Goal: Transaction & Acquisition: Purchase product/service

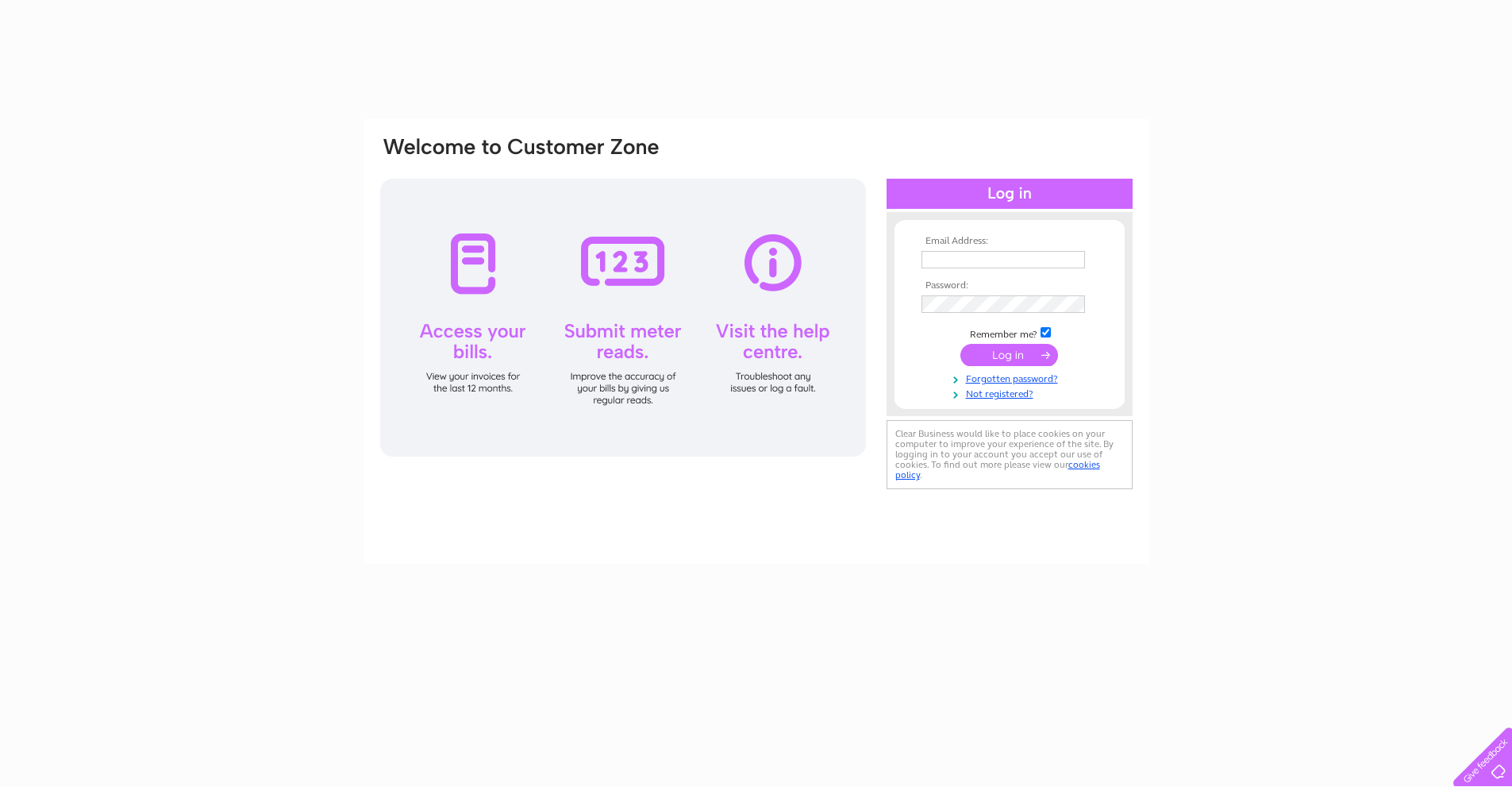
type input "[EMAIL_ADDRESS][DOMAIN_NAME]"
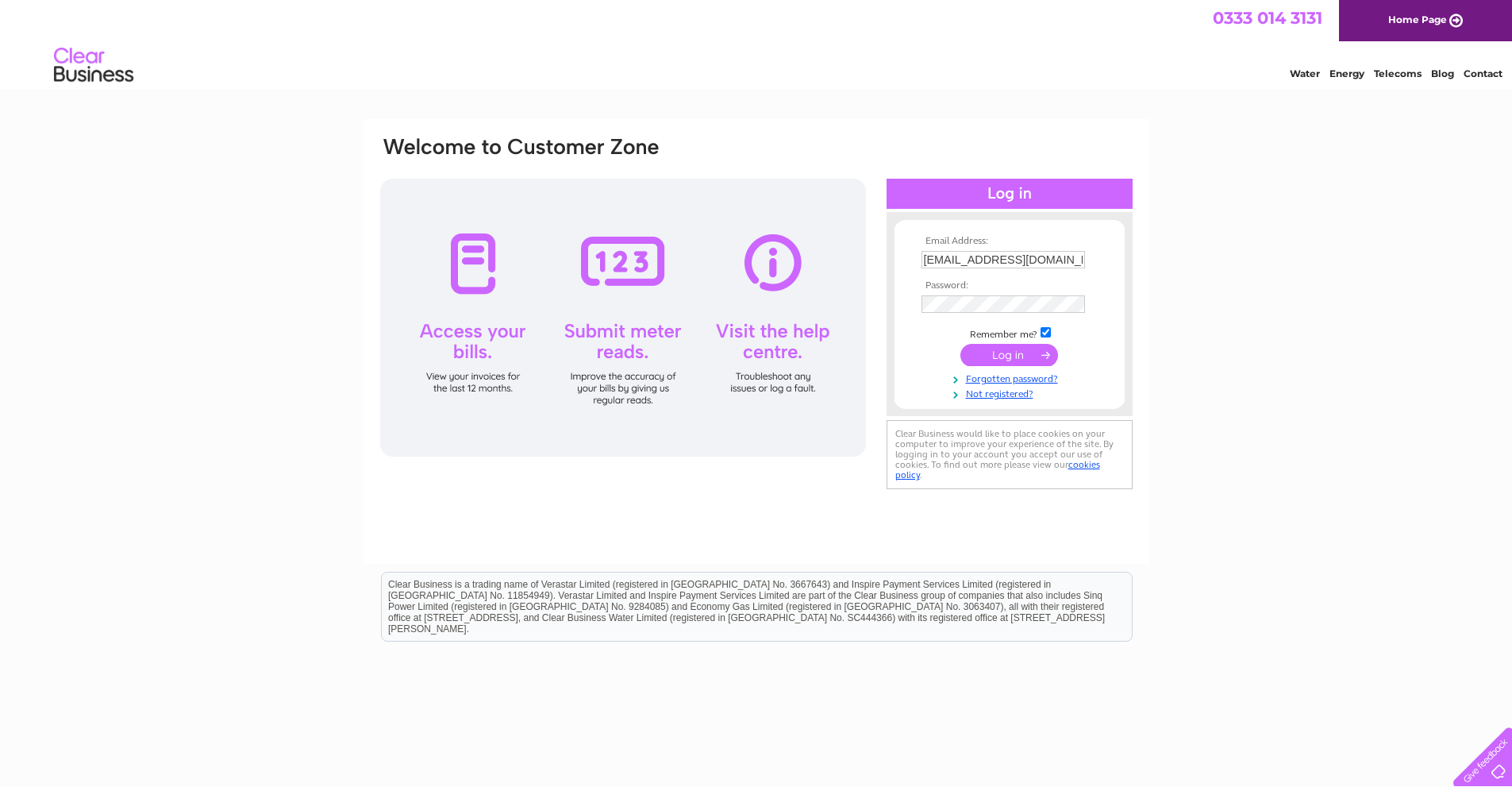
click at [1004, 356] on input "submit" at bounding box center [1009, 355] width 98 height 22
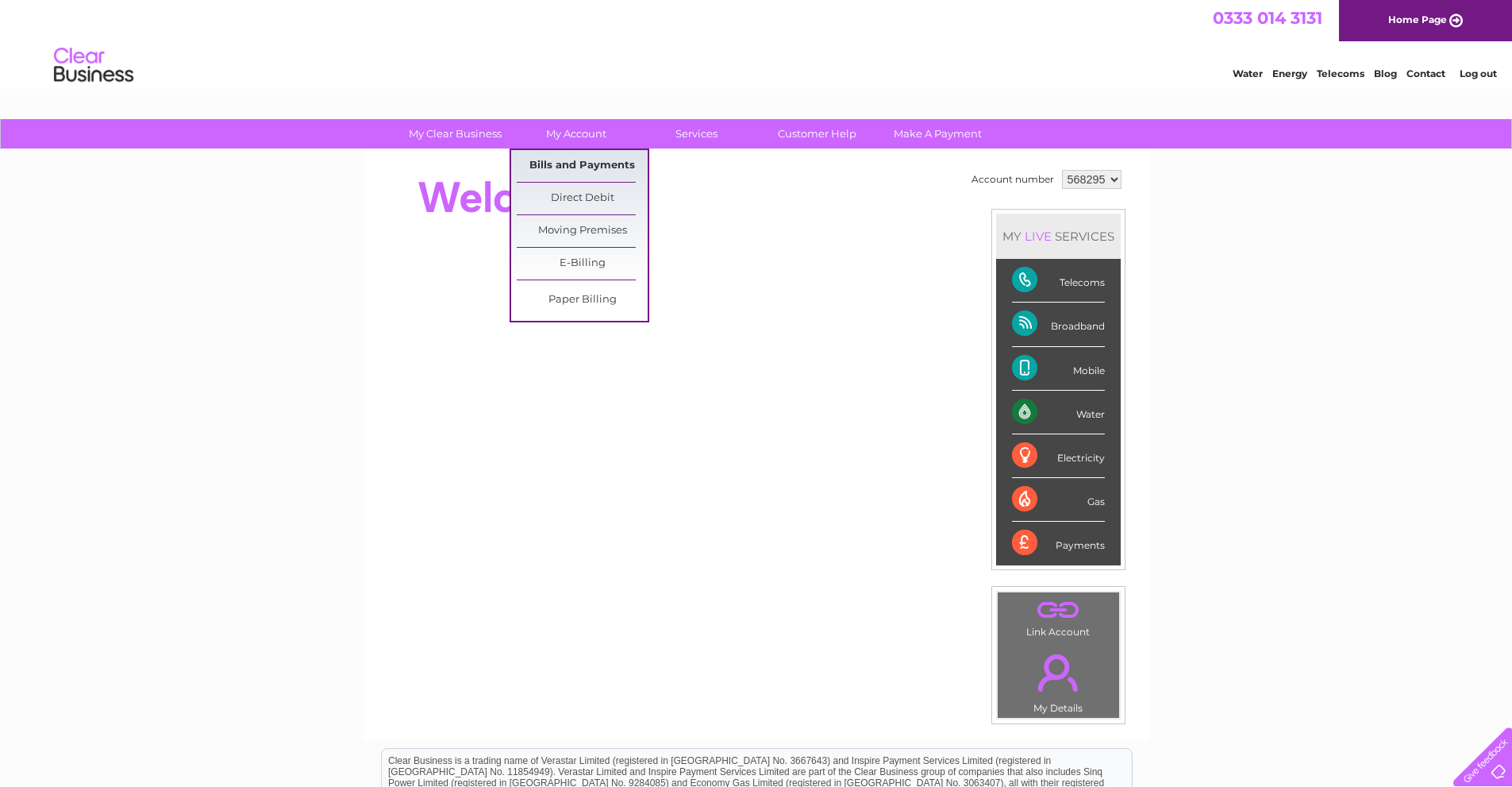
click at [570, 167] on link "Bills and Payments" at bounding box center [582, 166] width 131 height 32
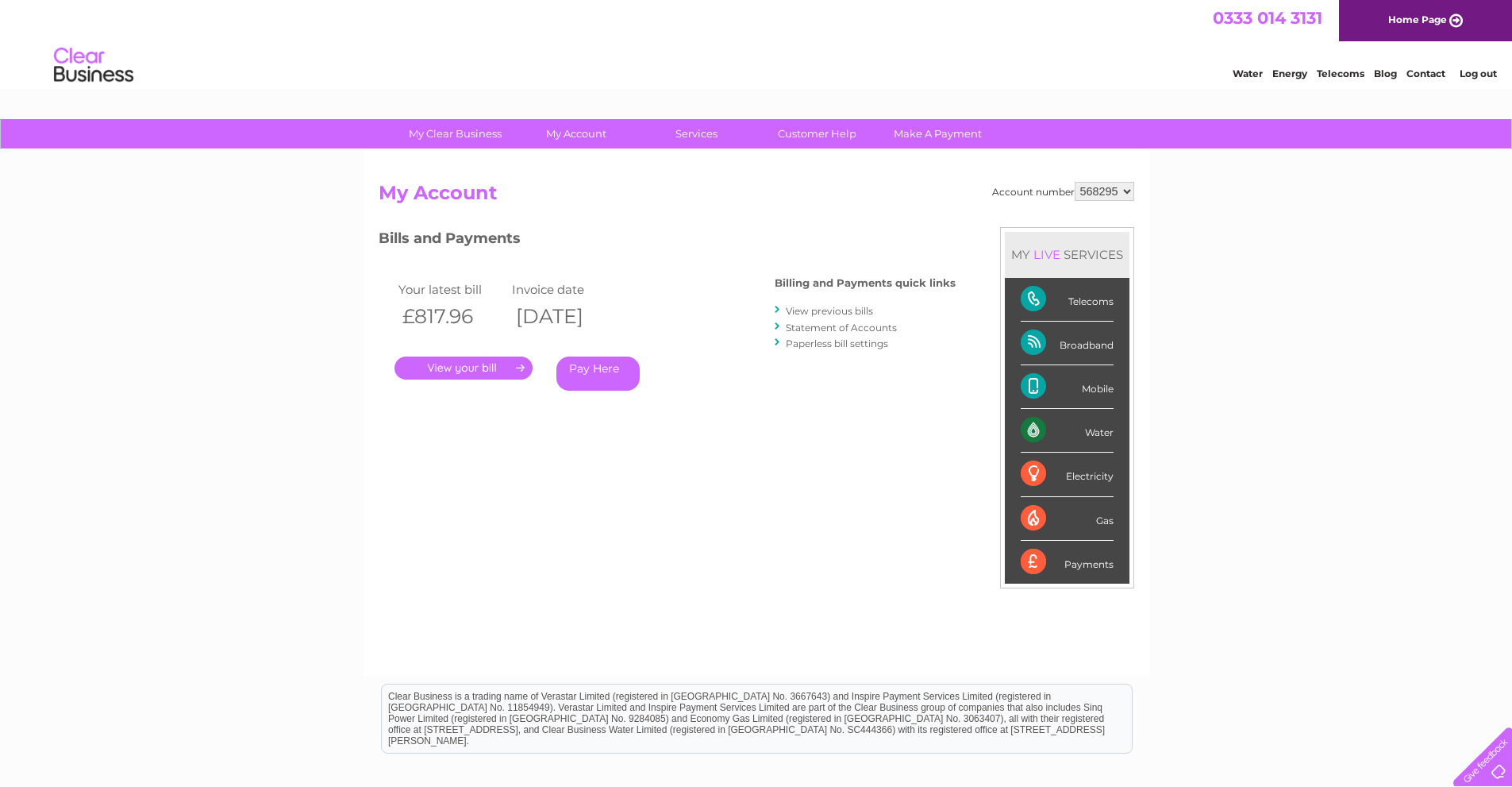
click at [459, 366] on link "." at bounding box center [464, 368] width 138 height 23
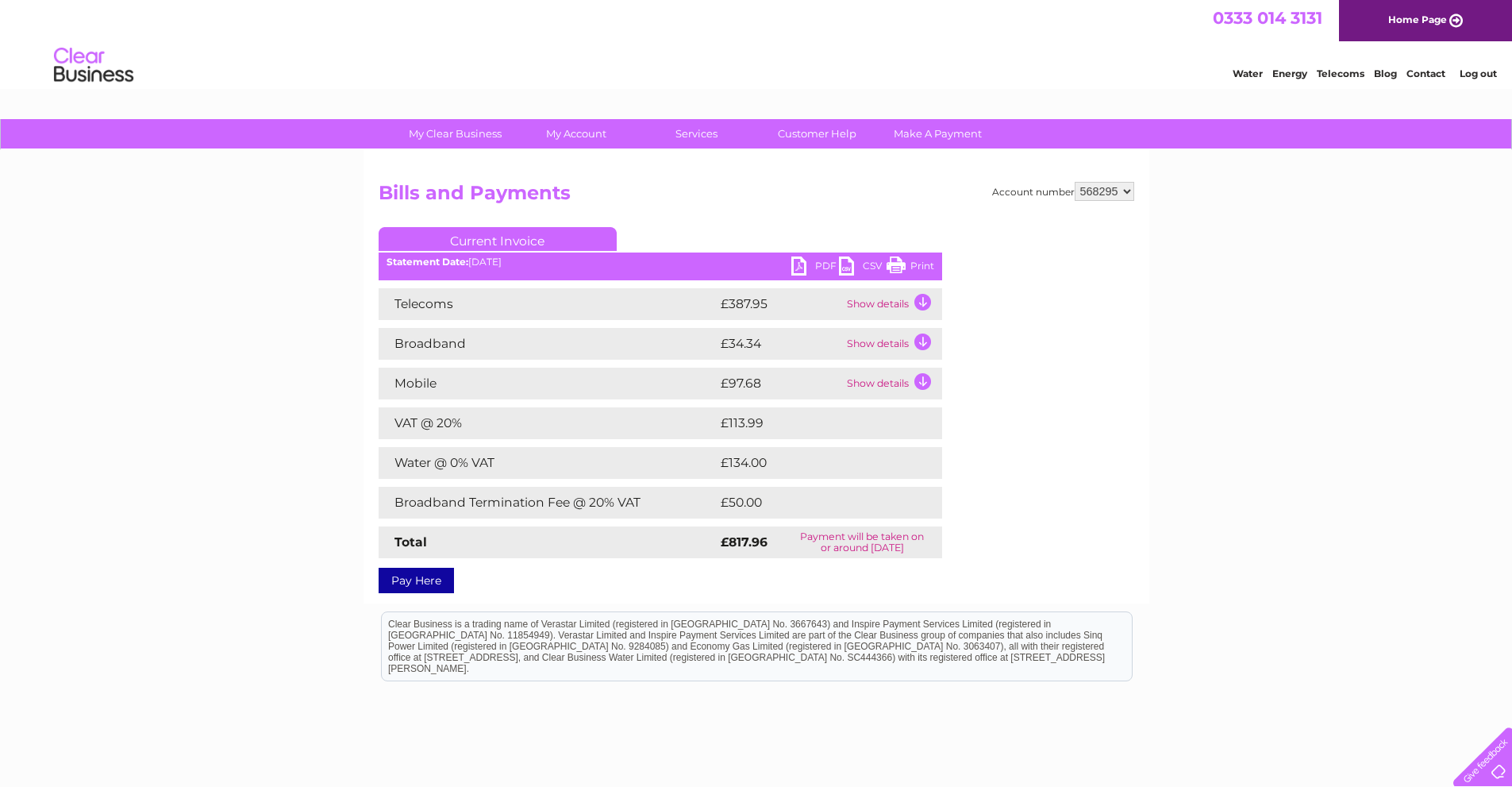
click at [421, 581] on link "Pay Here" at bounding box center [416, 580] width 76 height 25
click at [795, 266] on link "PDF" at bounding box center [815, 268] width 48 height 23
